Goal: Task Accomplishment & Management: Complete application form

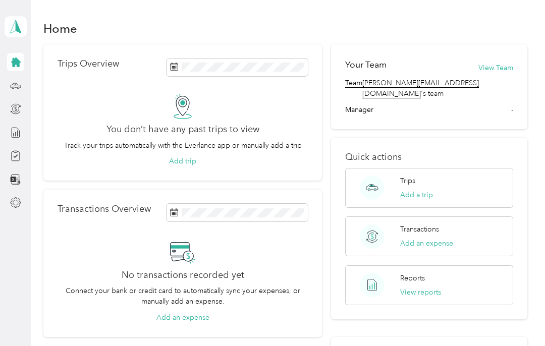
click at [15, 25] on icon at bounding box center [15, 27] width 15 height 14
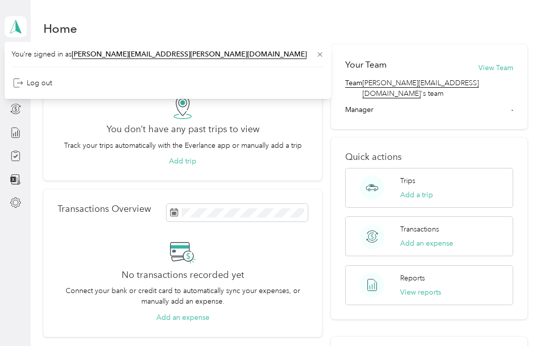
click at [386, 35] on div "Home" at bounding box center [285, 28] width 484 height 21
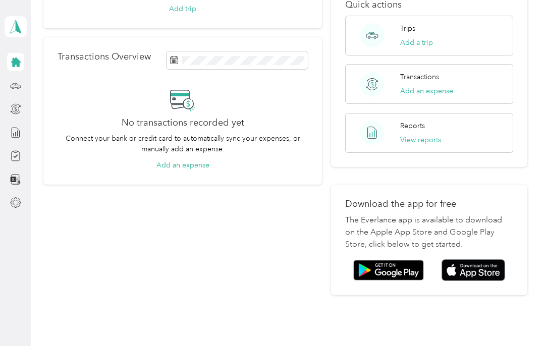
scroll to position [152, 0]
click at [198, 166] on button "Add an expense" at bounding box center [182, 165] width 53 height 11
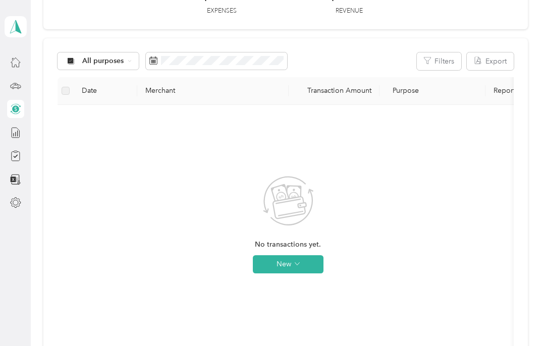
click at [304, 264] on button "New" at bounding box center [288, 264] width 71 height 18
click at [15, 89] on icon at bounding box center [15, 85] width 11 height 11
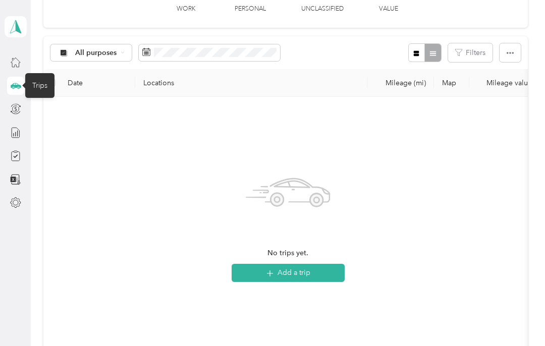
click at [19, 57] on icon at bounding box center [15, 62] width 11 height 11
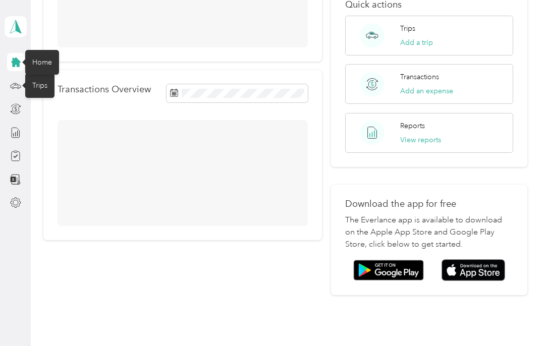
scroll to position [152, 0]
click at [473, 260] on img at bounding box center [473, 271] width 64 height 22
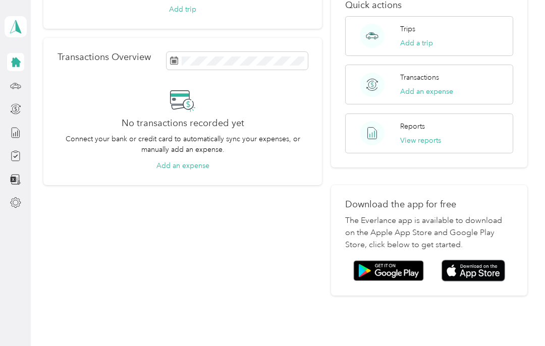
click at [19, 158] on icon at bounding box center [15, 156] width 8 height 9
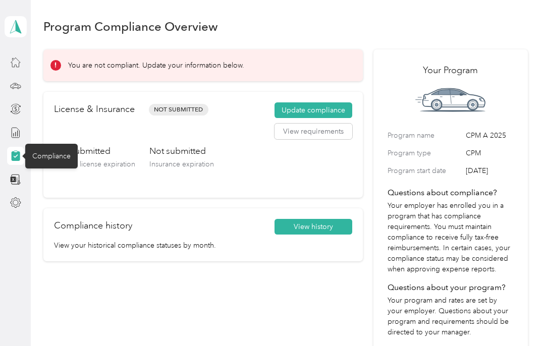
scroll to position [6, 0]
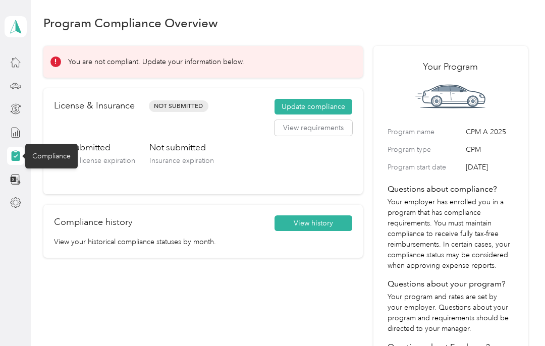
click at [326, 129] on button "View requirements" at bounding box center [313, 128] width 78 height 16
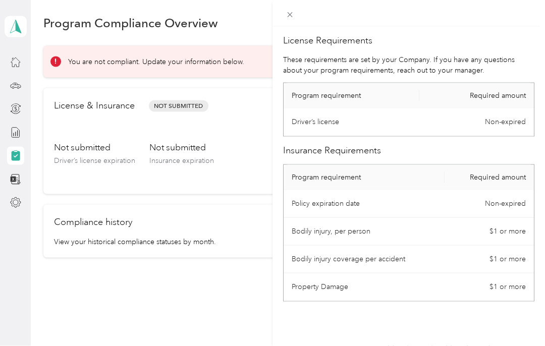
scroll to position [12, 0]
click at [289, 17] on icon at bounding box center [290, 15] width 9 height 9
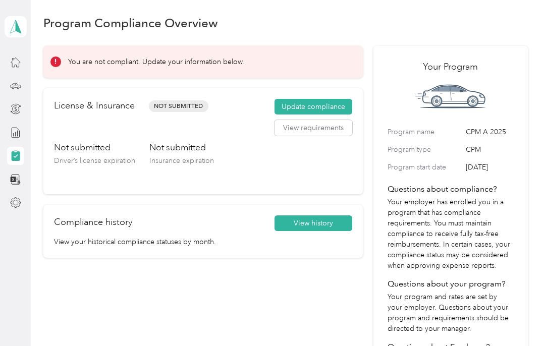
click at [330, 99] on button "Update compliance" at bounding box center [313, 107] width 78 height 16
